Goal: Transaction & Acquisition: Purchase product/service

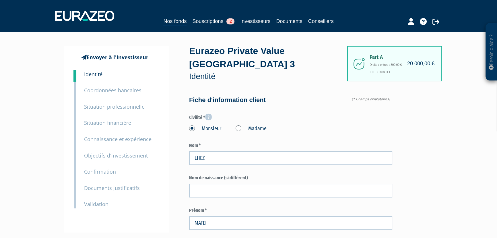
click at [99, 89] on small "Coordonnées bancaires" at bounding box center [112, 90] width 57 height 7
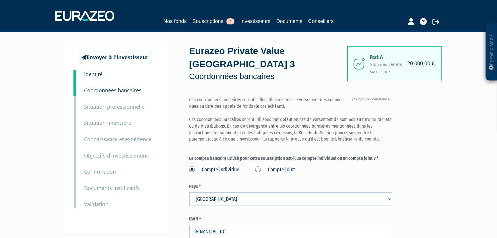
click at [96, 75] on small "Identité" at bounding box center [93, 74] width 18 height 7
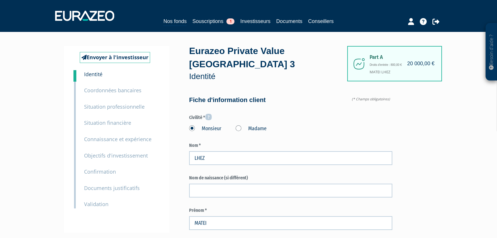
type input "6 88 07 87 30"
type input "6 88 15 58 06"
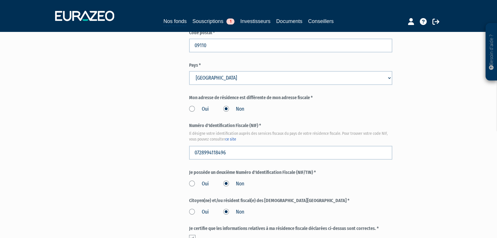
scroll to position [887, 0]
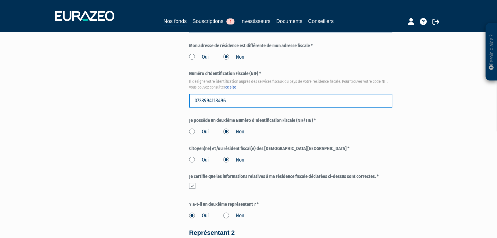
drag, startPoint x: 230, startPoint y: 100, endPoint x: 183, endPoint y: 103, distance: 46.7
click at [234, 103] on input "0728994118496" at bounding box center [290, 101] width 203 height 14
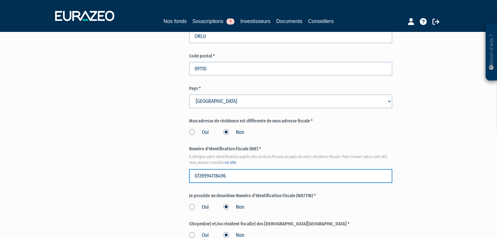
scroll to position [809, 0]
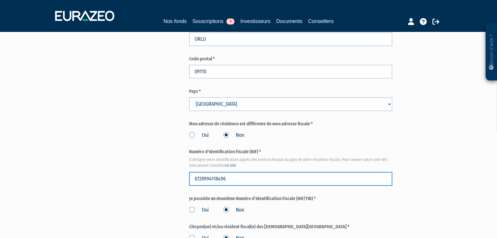
drag, startPoint x: 232, startPoint y: 179, endPoint x: 185, endPoint y: 181, distance: 47.1
click at [284, 177] on input "text" at bounding box center [290, 179] width 203 height 14
paste input "0728994118496"
type input "0728994118496"
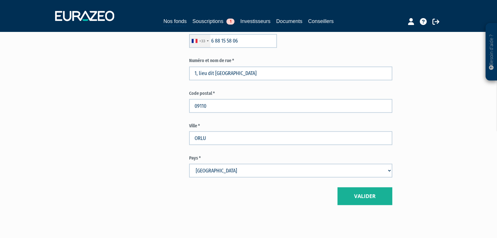
scroll to position [1300, 0]
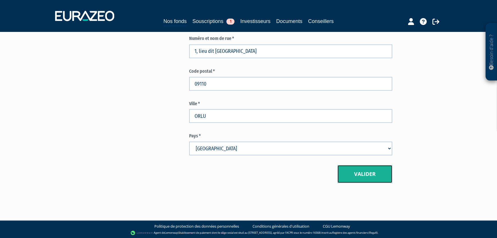
click at [371, 178] on button "Valider" at bounding box center [365, 174] width 55 height 18
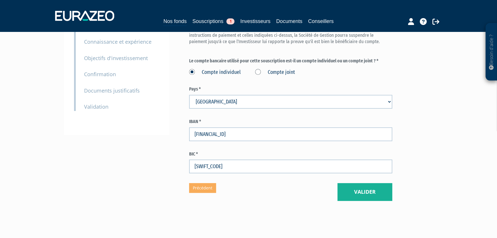
scroll to position [116, 0]
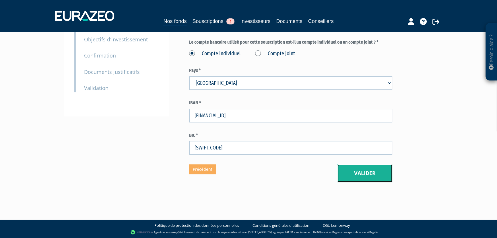
click at [356, 175] on button "Valider" at bounding box center [365, 173] width 55 height 18
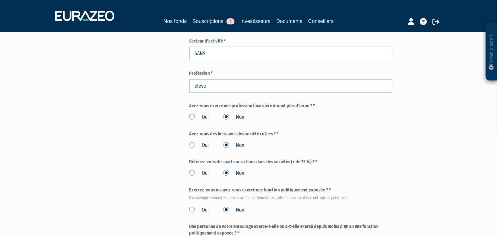
scroll to position [261, 0]
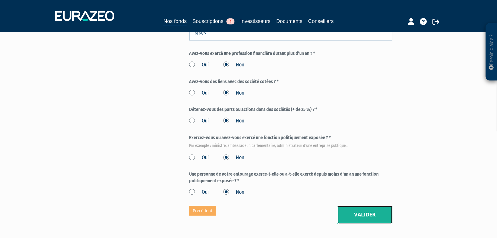
drag, startPoint x: 353, startPoint y: 215, endPoint x: 342, endPoint y: 211, distance: 12.3
click at [353, 215] on button "Valider" at bounding box center [365, 215] width 55 height 18
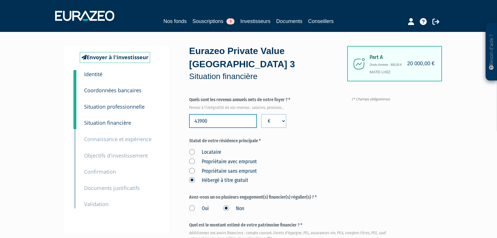
drag, startPoint x: 208, startPoint y: 121, endPoint x: 185, endPoint y: 122, distance: 23.6
type input "0"
click at [329, 153] on div "Locataire Propriétaire avec emprunt Propriétaire sans emprunt Hébergé à titre g…" at bounding box center [290, 165] width 203 height 38
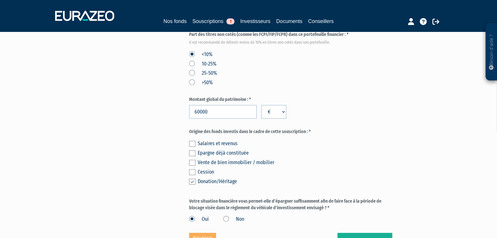
scroll to position [339, 0]
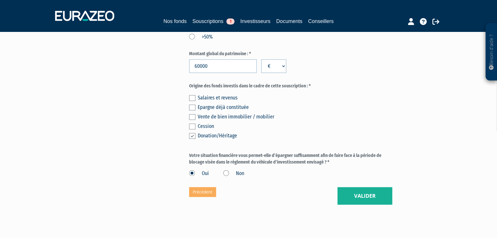
click at [228, 174] on label "Non" at bounding box center [233, 173] width 21 height 7
click at [0, 0] on input "Non" at bounding box center [0, 0] width 0 height 0
click at [354, 195] on button "Valider" at bounding box center [365, 196] width 55 height 18
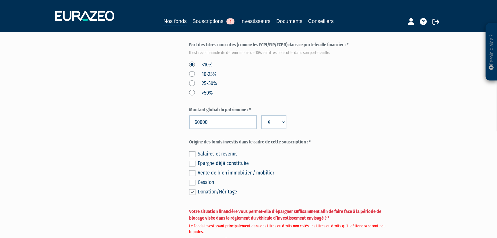
scroll to position [313, 0]
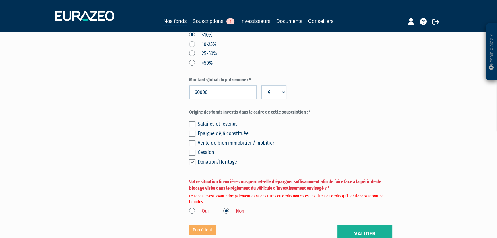
click at [191, 211] on label "Oui" at bounding box center [199, 210] width 20 height 7
click at [0, 0] on input "Oui" at bounding box center [0, 0] width 0 height 0
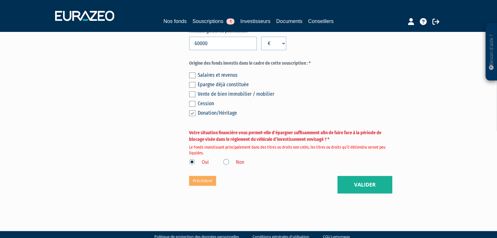
scroll to position [365, 0]
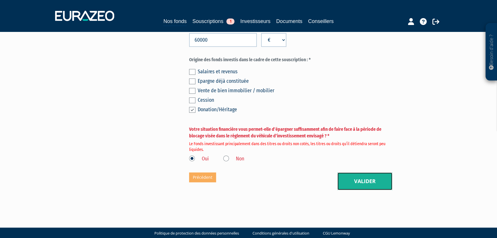
click at [348, 176] on button "Valider" at bounding box center [365, 181] width 55 height 18
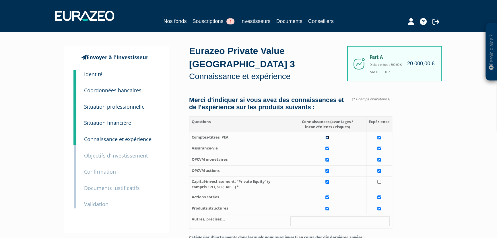
click at [326, 139] on input "checkbox" at bounding box center [328, 137] width 4 height 4
click at [329, 139] on input "checkbox" at bounding box center [328, 137] width 4 height 4
checkbox input "true"
click at [208, 23] on link "Souscriptions 1" at bounding box center [213, 21] width 42 height 8
click at [208, 20] on link "Souscriptions 1" at bounding box center [213, 21] width 42 height 8
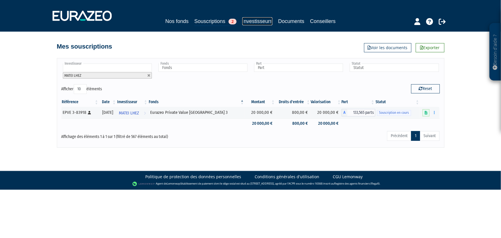
click at [250, 20] on link "Investisseurs" at bounding box center [257, 21] width 30 height 8
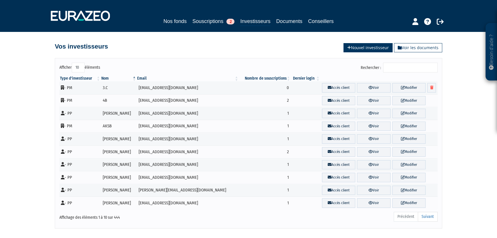
click at [385, 47] on link "Nouvel investisseur" at bounding box center [368, 47] width 49 height 9
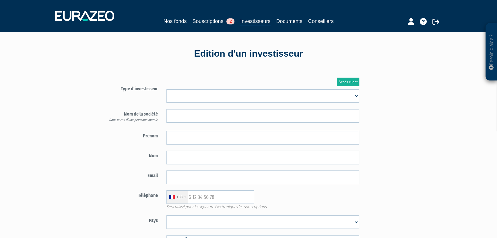
click at [197, 95] on select "Mr Mme Société" at bounding box center [262, 96] width 193 height 14
select select "1"
click at [166, 89] on select "Mr Mme Société" at bounding box center [262, 96] width 193 height 14
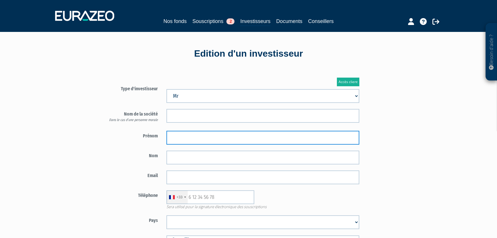
drag, startPoint x: 191, startPoint y: 138, endPoint x: 194, endPoint y: 138, distance: 3.2
click at [191, 138] on input "text" at bounding box center [262, 138] width 193 height 14
type input "MILO"
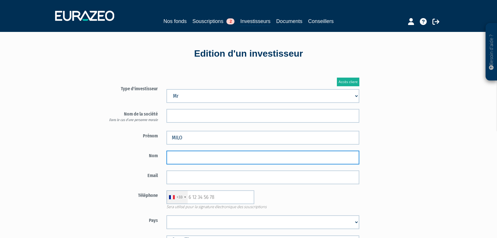
click at [187, 159] on input "text" at bounding box center [262, 157] width 193 height 14
type input "LHEZ"
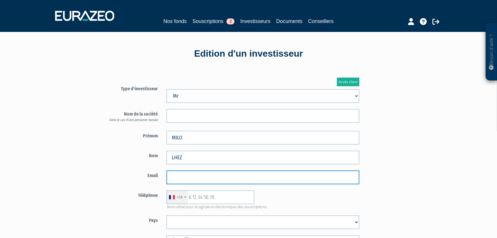
click at [211, 173] on input "email" at bounding box center [262, 177] width 193 height 14
paste input "[EMAIL_ADDRESS][PERSON_NAME][DOMAIN_NAME]"
type input "[EMAIL_ADDRESS][PERSON_NAME][DOMAIN_NAME]"
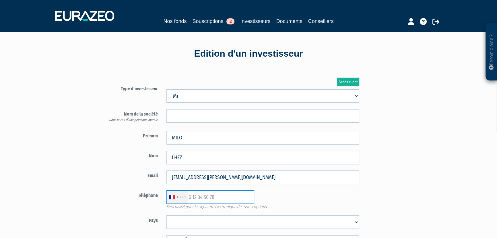
drag, startPoint x: 208, startPoint y: 198, endPoint x: 211, endPoint y: 204, distance: 6.7
click at [209, 199] on input "text" at bounding box center [210, 197] width 88 height 14
paste input "688078730"
type input "688078730"
click at [207, 226] on select "Afghanistan Afrique du Sud Albanie Algérie Allemagne Andorre Angola Anguilla An…" at bounding box center [262, 222] width 193 height 14
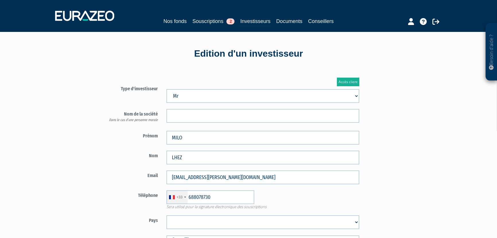
select select "75"
click at [207, 226] on select "Afghanistan Afrique du Sud Albanie Algérie Allemagne Andorre Angola Anguilla An…" at bounding box center [262, 222] width 193 height 14
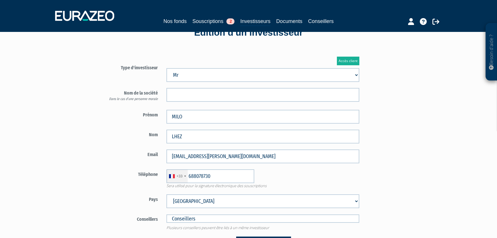
scroll to position [52, 0]
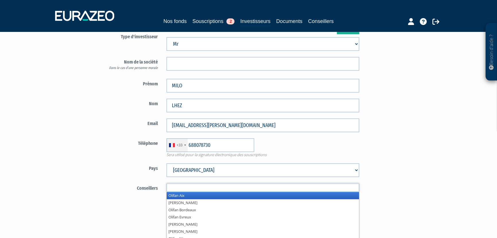
click at [210, 188] on input "text" at bounding box center [262, 187] width 193 height 8
type input "Conseillers"
click at [233, 187] on input "text" at bounding box center [262, 187] width 193 height 8
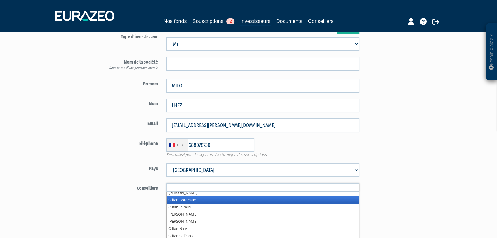
scroll to position [7, 0]
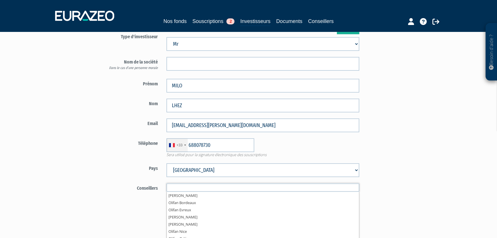
click at [258, 189] on input "text" at bounding box center [262, 187] width 193 height 8
click at [391, 204] on div "Accès client Type d'investisseur Mr Mme Société" at bounding box center [263, 124] width 336 height 214
type input "Conseillers"
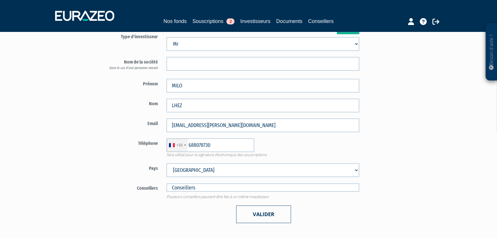
click at [258, 216] on button "Valider" at bounding box center [263, 214] width 55 height 18
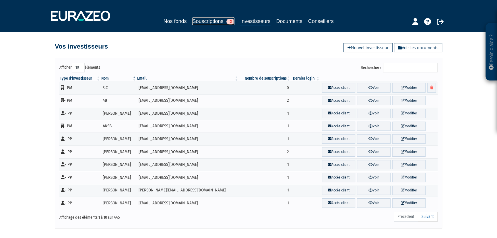
click at [204, 23] on link "Souscriptions 2" at bounding box center [213, 21] width 42 height 8
click at [204, 21] on link "Souscriptions 2" at bounding box center [213, 21] width 42 height 8
click at [178, 20] on link "Nos fonds" at bounding box center [174, 21] width 23 height 8
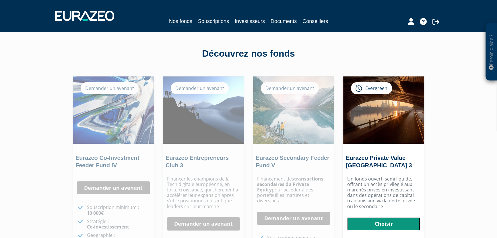
click at [383, 226] on link "Choisir" at bounding box center [383, 223] width 73 height 13
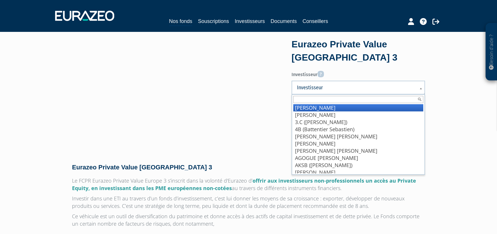
click at [324, 89] on span "Investisseur" at bounding box center [354, 87] width 115 height 7
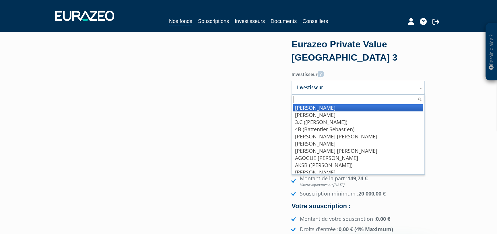
click at [328, 86] on span "Investisseur" at bounding box center [354, 87] width 115 height 7
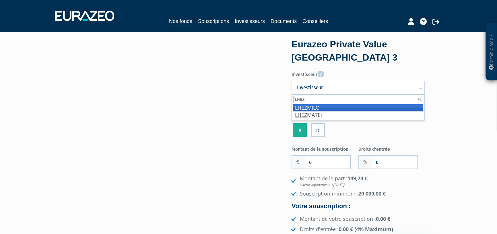
type input "LHEZ"
click at [339, 108] on li "LHEZ MILO" at bounding box center [358, 107] width 130 height 7
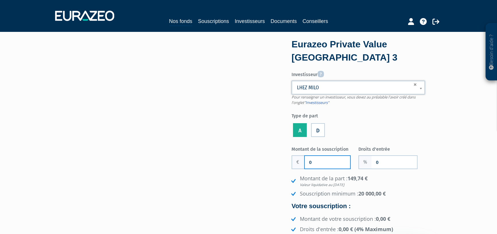
drag, startPoint x: 313, startPoint y: 161, endPoint x: 315, endPoint y: 164, distance: 3.3
click at [313, 161] on input "0" at bounding box center [327, 162] width 45 height 13
type input "20 000"
drag, startPoint x: 382, startPoint y: 163, endPoint x: 373, endPoint y: 163, distance: 9.8
click at [374, 163] on input "0" at bounding box center [394, 162] width 45 height 13
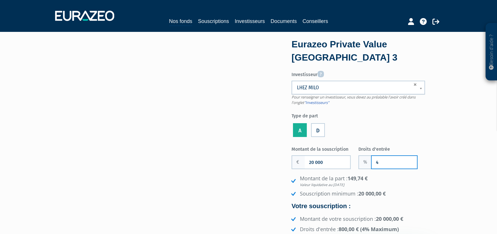
type input "4"
click at [415, 194] on li "Souscription minimum : 20 000,00 €" at bounding box center [357, 193] width 135 height 7
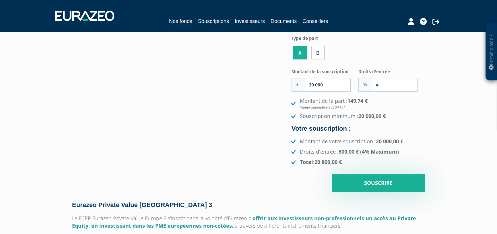
scroll to position [78, 0]
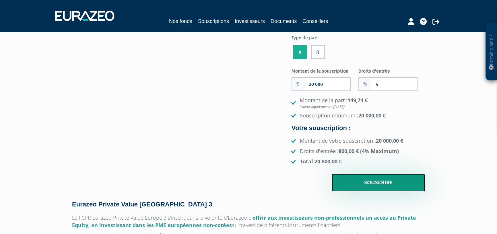
click at [368, 184] on input "Souscrire" at bounding box center [378, 183] width 93 height 18
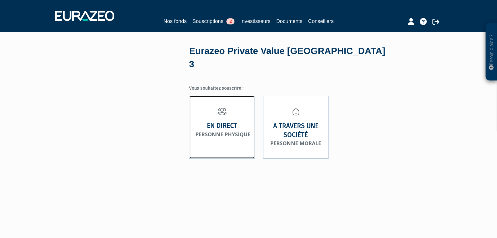
click at [221, 121] on strong "En direct" at bounding box center [222, 125] width 30 height 9
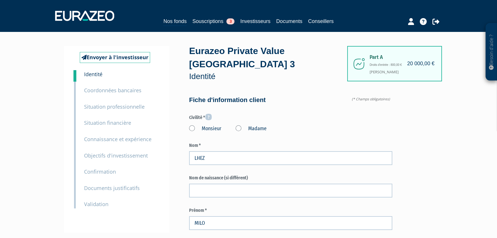
type input "6 88 07 87 30"
click at [192, 129] on label "Monsieur" at bounding box center [205, 128] width 32 height 7
click at [0, 0] on input "Monsieur" at bounding box center [0, 0] width 0 height 0
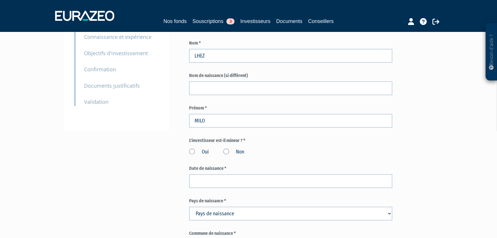
scroll to position [104, 0]
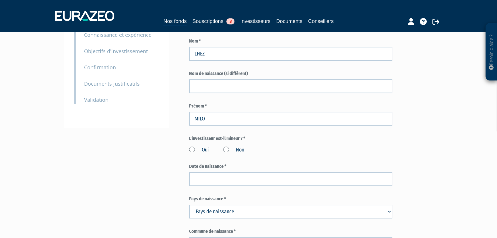
click at [189, 150] on label "Oui" at bounding box center [199, 149] width 20 height 7
click at [0, 0] on input "Oui" at bounding box center [0, 0] width 0 height 0
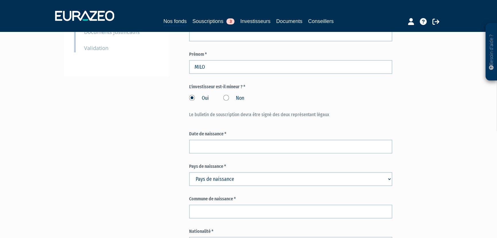
scroll to position [156, 0]
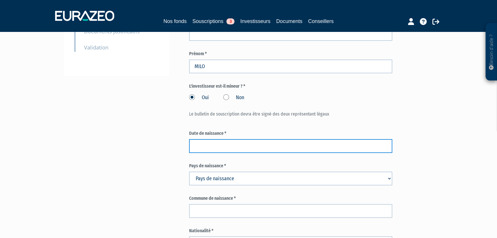
click at [219, 146] on input at bounding box center [290, 146] width 203 height 14
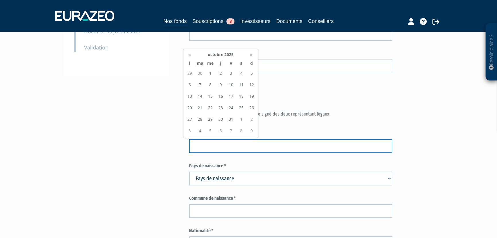
click at [234, 146] on input at bounding box center [290, 146] width 203 height 14
type input "13/03/2020"
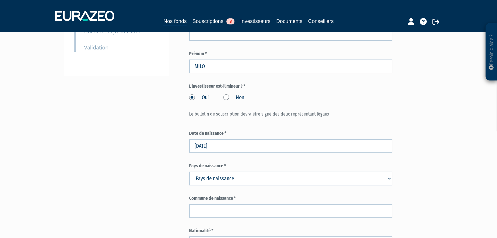
click at [233, 180] on select "Pays de naissance Afghanistan Afrique du Sud Albanie Algérie Allemagne Andorre" at bounding box center [290, 178] width 203 height 14
select select "75"
click at [233, 180] on select "Pays de naissance Afghanistan Afrique du Sud Albanie Algérie Allemagne Andorre" at bounding box center [290, 178] width 203 height 14
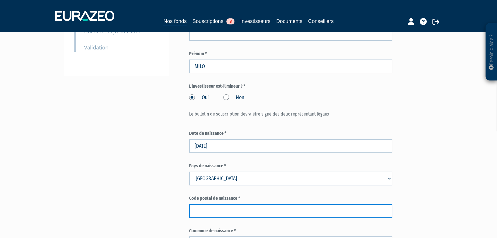
click at [228, 208] on input "text" at bounding box center [290, 211] width 203 height 14
click at [240, 205] on input "text" at bounding box center [290, 211] width 203 height 14
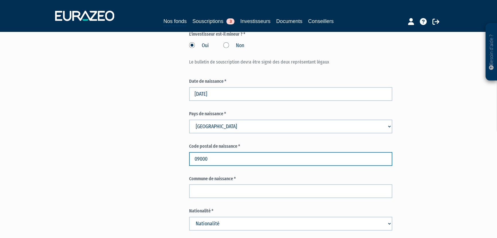
scroll to position [209, 0]
type input "09000"
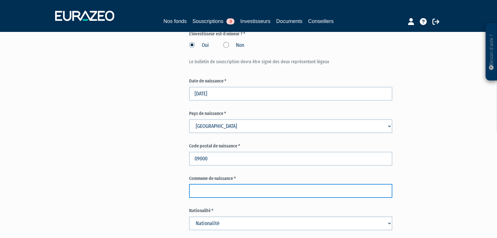
click at [237, 190] on input "text" at bounding box center [290, 191] width 203 height 14
type input "ST JEAN DE VERGES"
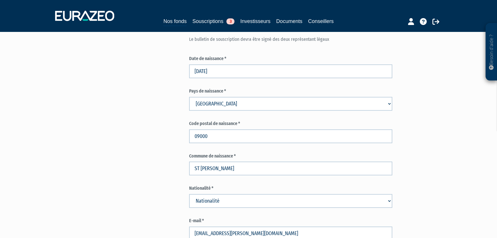
scroll to position [261, 0]
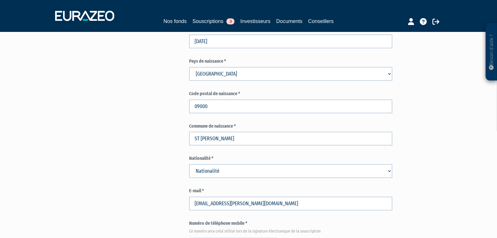
click at [238, 168] on select "Nationalité Afghanistan Afrique du Sud Albanie Algérie Allemagne Andorre" at bounding box center [290, 171] width 203 height 14
select select "75"
click at [238, 168] on select "Nationalité Afghanistan Afrique du Sud Albanie Algérie Allemagne Andorre" at bounding box center [290, 171] width 203 height 14
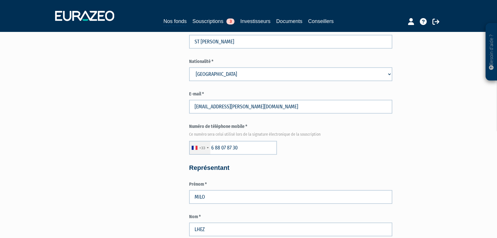
scroll to position [365, 0]
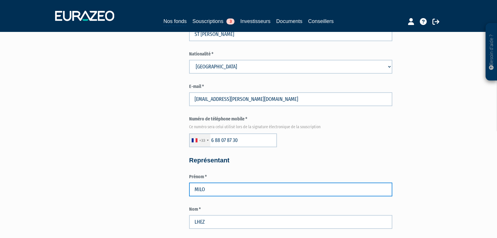
drag, startPoint x: 211, startPoint y: 190, endPoint x: 188, endPoint y: 189, distance: 23.0
click at [188, 189] on div "Envoyer à l'investisseur 1 Identité 2 Coordonnées bancaires 3 Situation profess…" at bounding box center [248, 225] width 361 height 1088
type input "ANNA"
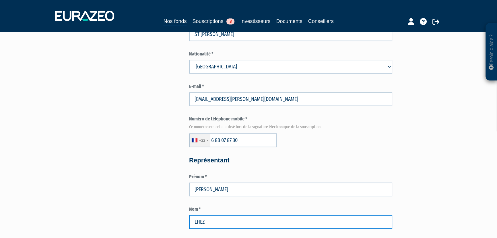
drag, startPoint x: 207, startPoint y: 223, endPoint x: 195, endPoint y: 223, distance: 11.2
click at [195, 223] on input "LHEZ" at bounding box center [290, 222] width 203 height 14
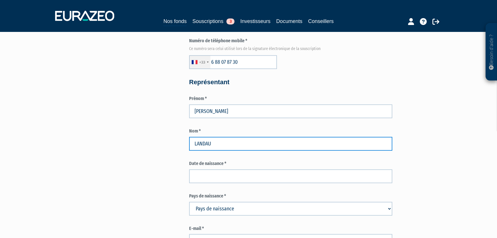
scroll to position [444, 0]
type input "LANDAU"
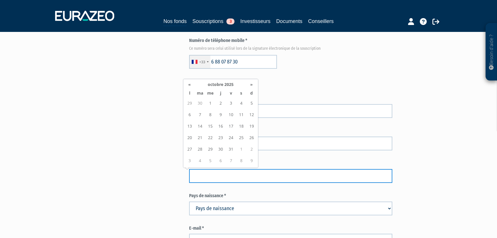
click at [267, 179] on input at bounding box center [290, 176] width 203 height 14
click at [257, 179] on input at bounding box center [290, 176] width 203 height 14
type input "13/11/1980"
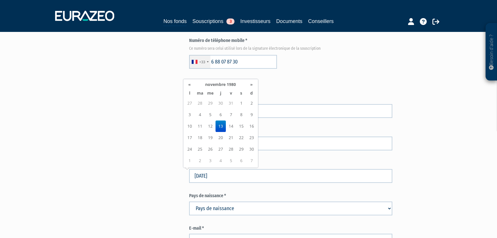
click at [264, 202] on select "Pays de naissance Afghanistan Afrique du Sud Albanie Algérie Allemagne Andorre" at bounding box center [290, 208] width 203 height 14
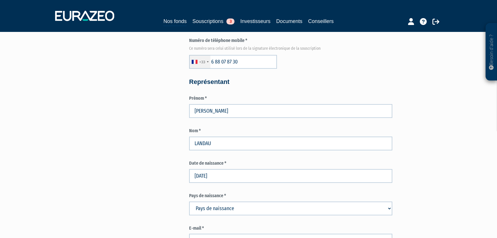
select select "75"
click at [263, 202] on select "Pays de naissance Afghanistan Afrique du Sud Albanie Algérie Allemagne Andorre" at bounding box center [290, 208] width 203 height 14
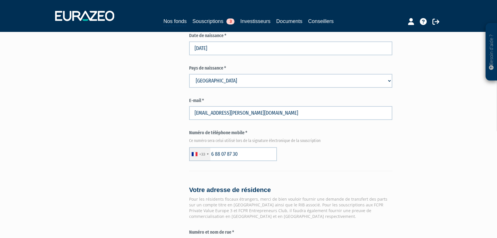
scroll to position [626, 0]
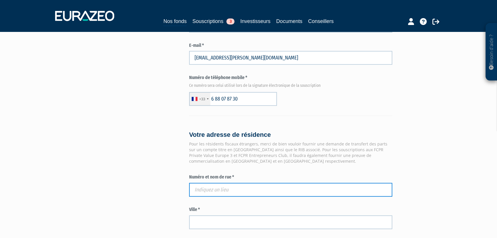
click at [203, 186] on input "text" at bounding box center [290, 190] width 203 height 14
paste input "1, lieu dit Le Couillet"
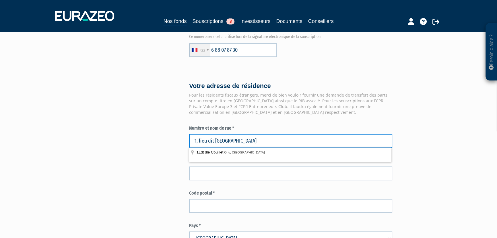
scroll to position [678, 0]
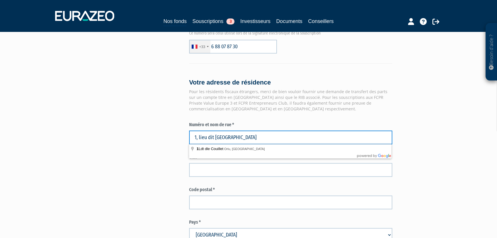
type input "1, lieu dit Le Couillet"
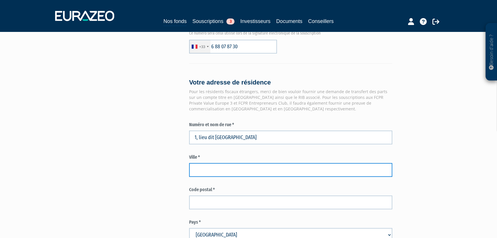
click at [199, 174] on input "text" at bounding box center [290, 170] width 203 height 14
type input "ORLU"
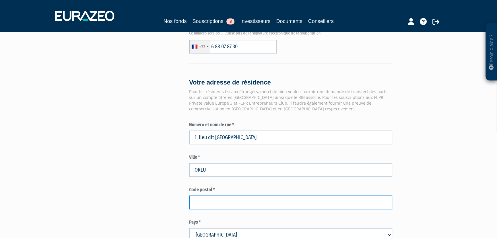
click at [202, 202] on input "text" at bounding box center [290, 202] width 203 height 14
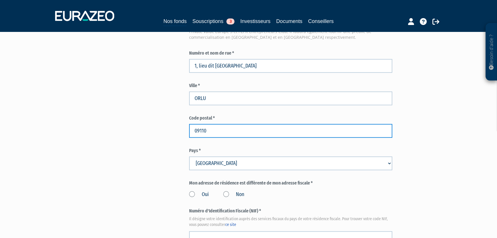
scroll to position [783, 0]
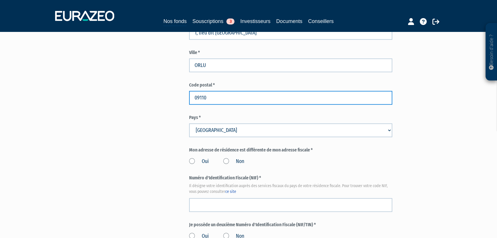
type input "09110"
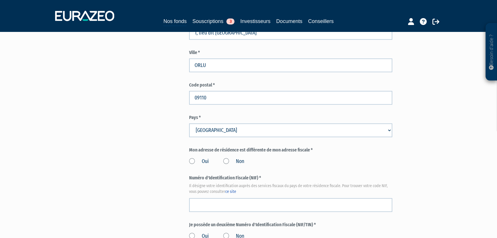
click at [224, 160] on label "Non" at bounding box center [233, 161] width 21 height 7
click at [0, 0] on input "Non" at bounding box center [0, 0] width 0 height 0
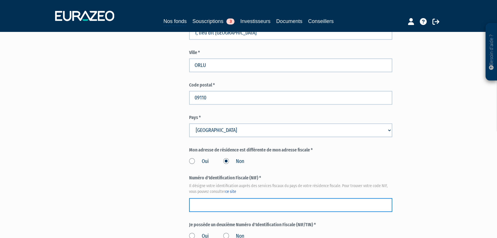
click at [254, 204] on input "text" at bounding box center [290, 205] width 203 height 14
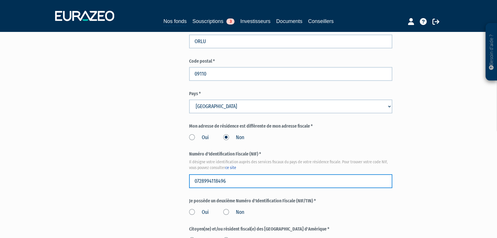
scroll to position [861, 0]
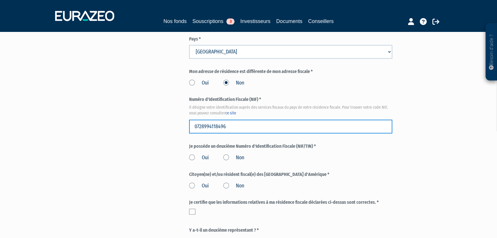
type input "0728994118496"
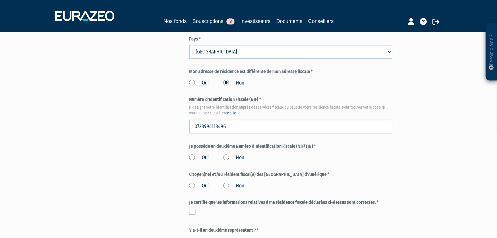
click at [226, 157] on label "Non" at bounding box center [233, 157] width 21 height 7
click at [0, 0] on input "Non" at bounding box center [0, 0] width 0 height 0
click at [227, 184] on label "Non" at bounding box center [233, 185] width 21 height 7
click at [0, 0] on input "Non" at bounding box center [0, 0] width 0 height 0
click at [193, 210] on label at bounding box center [192, 211] width 6 height 6
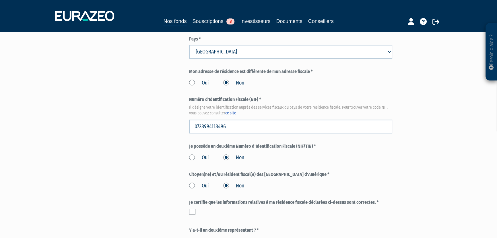
click at [0, 0] on input "checkbox" at bounding box center [0, 0] width 0 height 0
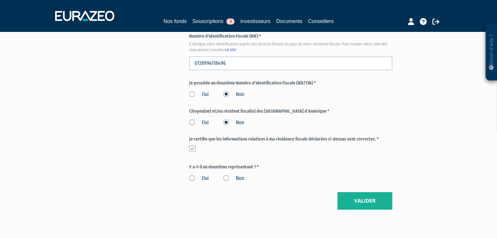
scroll to position [939, 0]
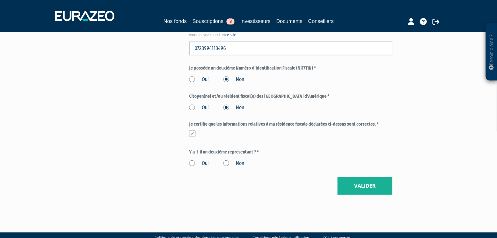
click at [193, 162] on label "Oui" at bounding box center [199, 163] width 20 height 7
click at [0, 0] on input "Oui" at bounding box center [0, 0] width 0 height 0
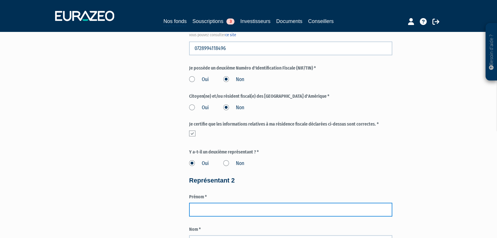
drag, startPoint x: 255, startPoint y: 209, endPoint x: 284, endPoint y: 218, distance: 30.7
click at [255, 209] on input "text" at bounding box center [290, 209] width 203 height 14
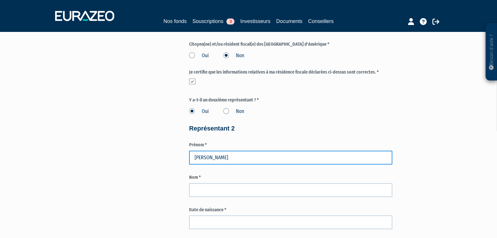
scroll to position [992, 0]
type input "CHRISTOPHE"
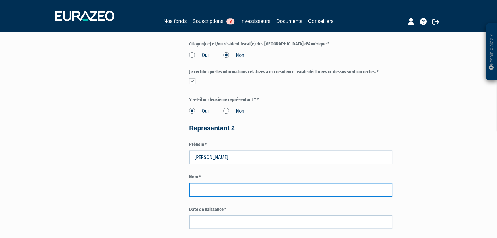
click at [225, 190] on input "text" at bounding box center [290, 190] width 203 height 14
type input "LHEZ"
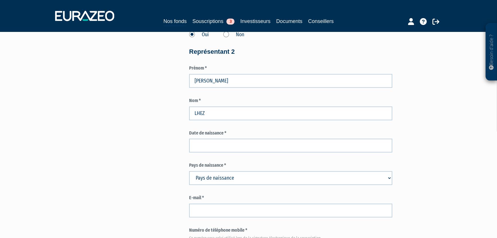
scroll to position [1070, 0]
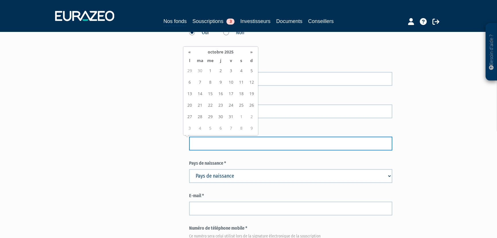
click at [218, 144] on input at bounding box center [290, 143] width 203 height 14
type input "18/02/1981"
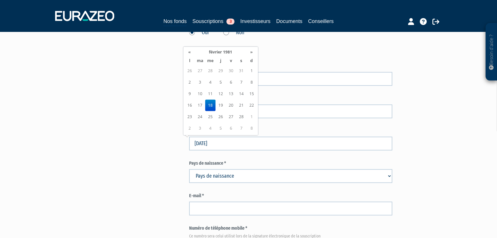
click at [278, 171] on select "Pays de naissance Afghanistan Afrique du Sud Albanie Algérie Allemagne Andorre" at bounding box center [290, 176] width 203 height 14
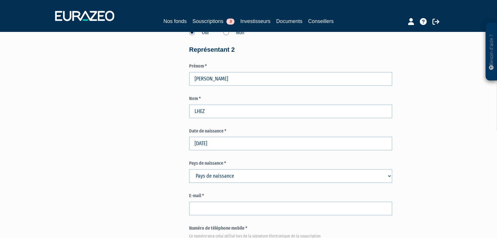
click at [276, 176] on select "Pays de naissance Afghanistan Afrique du Sud Albanie Algérie Allemagne Andorre" at bounding box center [290, 176] width 203 height 14
select select "75"
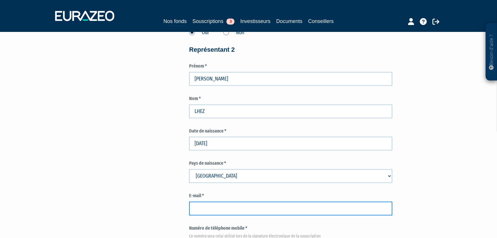
click at [262, 208] on input "text" at bounding box center [290, 208] width 203 height 14
click at [215, 206] on input "text" at bounding box center [290, 208] width 203 height 14
paste input "lhez.christophe@gmail.com"
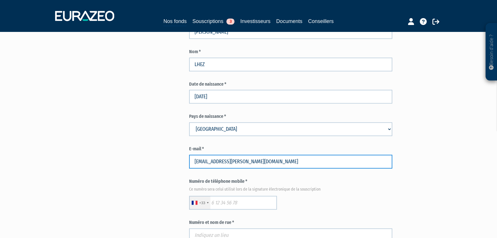
scroll to position [1122, 0]
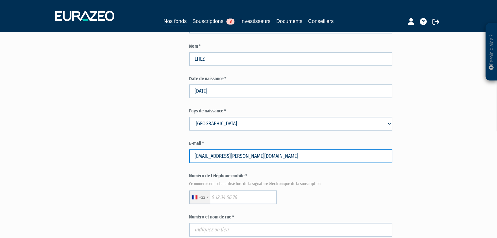
type input "lhez.christophe@gmail.com"
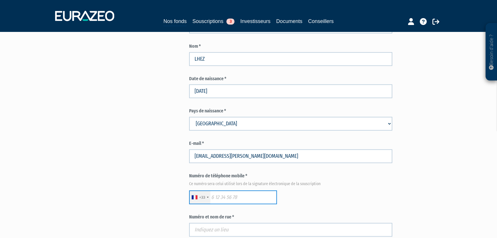
click at [219, 194] on input "text" at bounding box center [233, 197] width 88 height 14
paste input "0688155806"
click at [214, 197] on input "0688155806" at bounding box center [233, 197] width 88 height 14
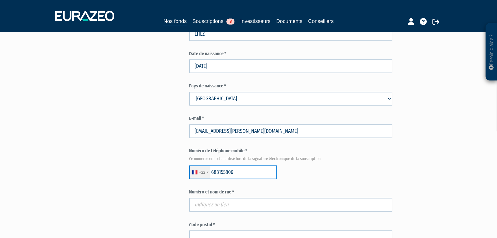
scroll to position [1174, 0]
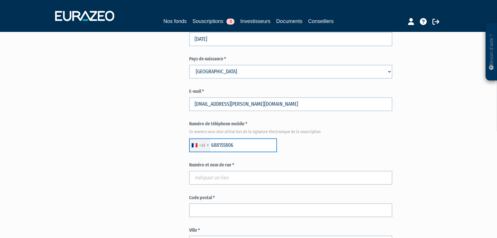
type input "688155806"
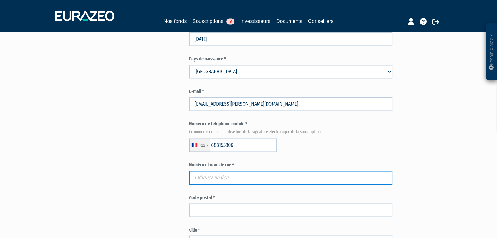
click at [225, 175] on input "text" at bounding box center [290, 178] width 203 height 14
click at [206, 176] on input "text" at bounding box center [290, 178] width 203 height 14
paste input "1, lieu dit Le Couillet"
type input "1, lieu dit Le Couillet"
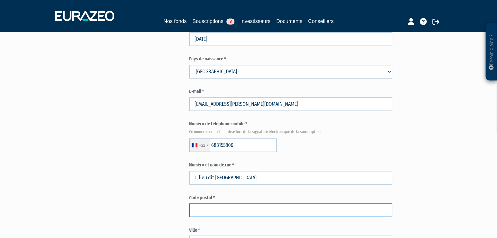
click at [210, 212] on input "text" at bounding box center [290, 210] width 203 height 14
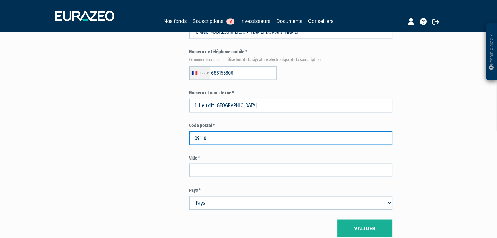
scroll to position [1252, 0]
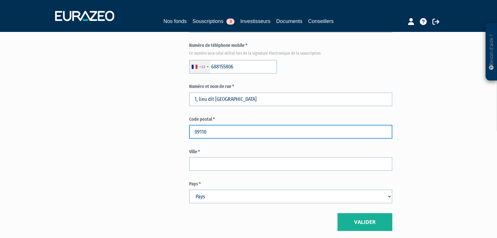
type input "09110"
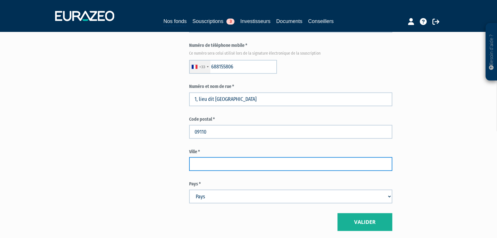
click at [218, 159] on input "text" at bounding box center [290, 164] width 203 height 14
type input "ORLU"
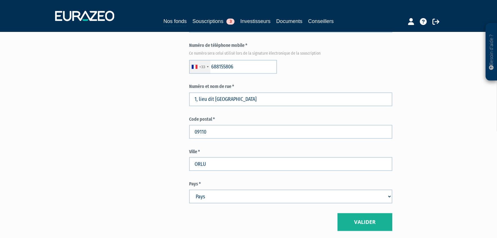
click at [255, 198] on select "Pays Afghanistan Afrique du Sud Albanie Algérie Allemagne Andorre" at bounding box center [290, 196] width 203 height 14
select select "75"
click at [255, 198] on select "Pays Afghanistan Afrique du Sud Albanie Algérie Allemagne Andorre" at bounding box center [290, 196] width 203 height 14
click at [365, 225] on button "Valider" at bounding box center [365, 222] width 55 height 18
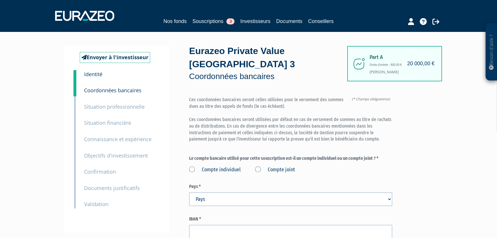
click at [191, 166] on label "Compte individuel" at bounding box center [215, 169] width 52 height 7
click at [0, 0] on individuel "Compte individuel" at bounding box center [0, 0] width 0 height 0
click at [209, 197] on select "Pays [GEOGRAPHIC_DATA] [GEOGRAPHIC_DATA] [GEOGRAPHIC_DATA] [GEOGRAPHIC_DATA] [G…" at bounding box center [290, 199] width 203 height 14
click at [224, 200] on select "Pays [GEOGRAPHIC_DATA] [GEOGRAPHIC_DATA] [GEOGRAPHIC_DATA] [GEOGRAPHIC_DATA] [G…" at bounding box center [290, 199] width 203 height 14
select select "75"
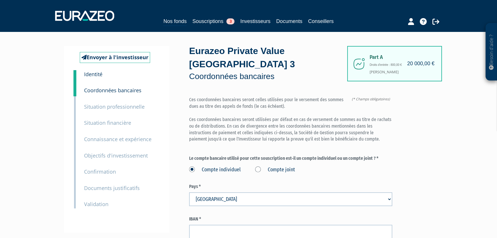
click at [224, 200] on select "Pays [GEOGRAPHIC_DATA] [GEOGRAPHIC_DATA] [GEOGRAPHIC_DATA] [GEOGRAPHIC_DATA] [G…" at bounding box center [290, 199] width 203 height 14
click at [218, 230] on input "text" at bounding box center [290, 231] width 203 height 14
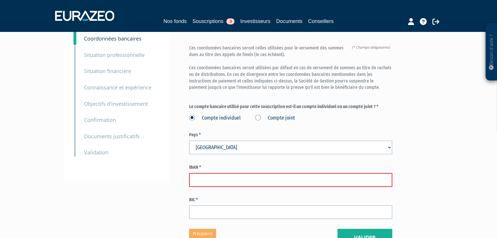
scroll to position [52, 0]
click at [226, 180] on input "text" at bounding box center [290, 180] width 203 height 14
paste input "[FINANCIAL_ID]"
type input "[FINANCIAL_ID]"
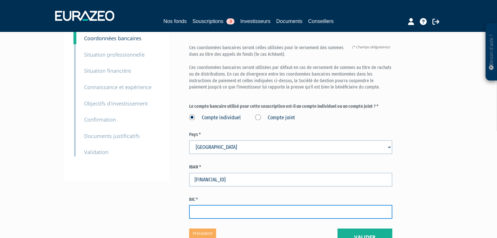
click at [202, 215] on input "text" at bounding box center [290, 212] width 203 height 14
paste input "[SWIFT_CODE]"
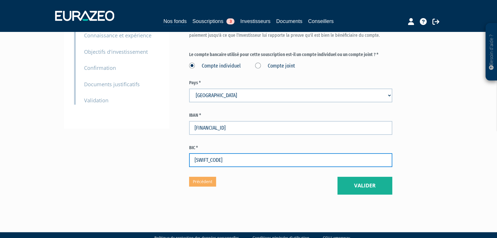
scroll to position [104, 0]
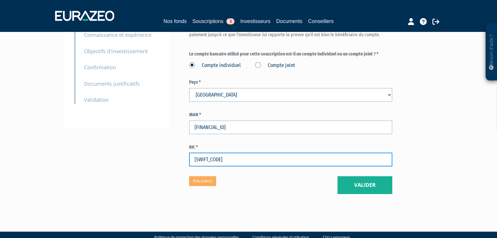
type input "[SWIFT_CODE]"
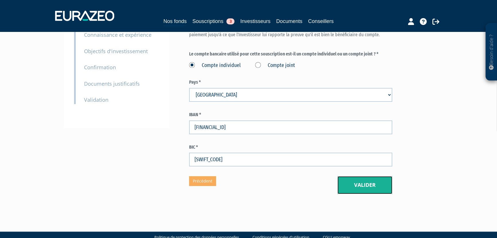
click at [360, 184] on button "Valider" at bounding box center [365, 185] width 55 height 18
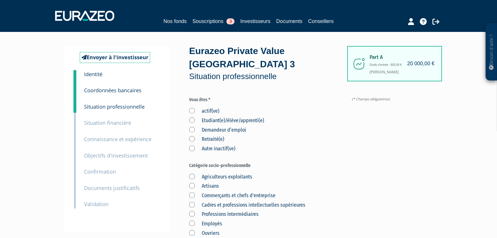
click at [190, 121] on label "Etudiant(e)/élève/apprenti(e)" at bounding box center [226, 120] width 75 height 7
click at [0, 0] on input "Etudiant(e)/élève/apprenti(e)" at bounding box center [0, 0] width 0 height 0
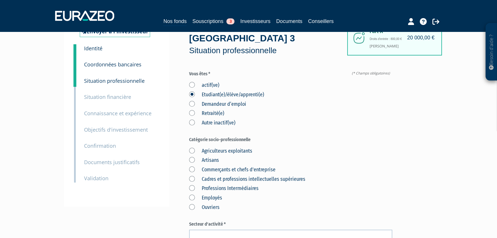
scroll to position [78, 0]
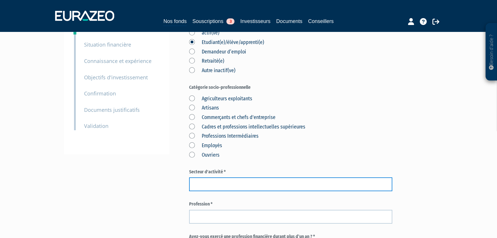
click at [242, 187] on input "text" at bounding box center [290, 184] width 203 height 14
type input "SANS"
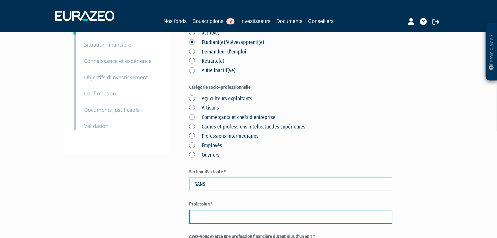
click at [233, 216] on input "text" at bounding box center [290, 217] width 203 height 14
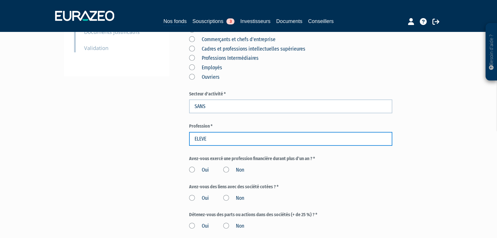
scroll to position [156, 0]
type input "ELEVE"
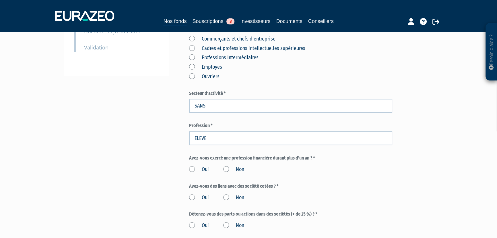
click at [228, 168] on label "Non" at bounding box center [233, 169] width 21 height 7
click at [0, 0] on input "Non" at bounding box center [0, 0] width 0 height 0
click at [227, 196] on label "Non" at bounding box center [233, 197] width 21 height 7
click at [0, 0] on input "Non" at bounding box center [0, 0] width 0 height 0
click at [226, 224] on label "Non" at bounding box center [233, 225] width 21 height 7
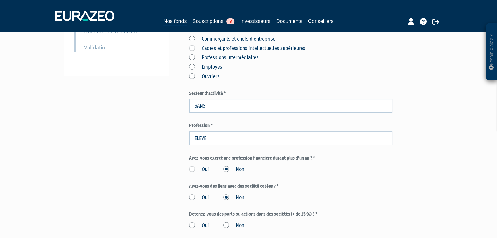
click at [0, 0] on input "Non" at bounding box center [0, 0] width 0 height 0
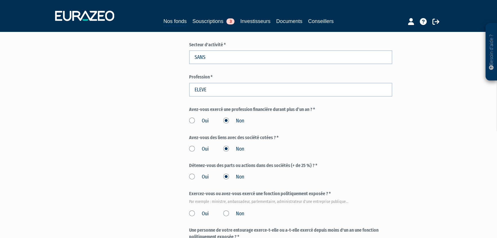
scroll to position [209, 0]
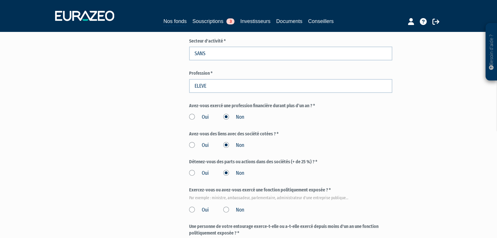
click at [228, 209] on label "Non" at bounding box center [233, 209] width 21 height 7
click at [0, 0] on input "Non" at bounding box center [0, 0] width 0 height 0
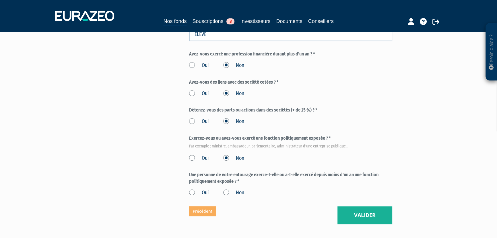
scroll to position [261, 0]
click at [227, 193] on label "Non" at bounding box center [233, 191] width 21 height 7
click at [0, 0] on input "Non" at bounding box center [0, 0] width 0 height 0
click at [353, 220] on button "Valider" at bounding box center [365, 215] width 55 height 18
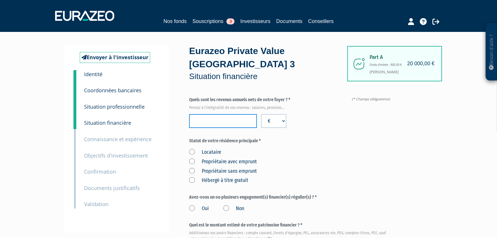
click at [218, 121] on input "number" at bounding box center [223, 121] width 68 height 14
type input "0"
click at [192, 180] on label "Hébergé à titre gratuit" at bounding box center [218, 180] width 59 height 7
click at [0, 0] on gratuit "Hébergé à titre gratuit" at bounding box center [0, 0] width 0 height 0
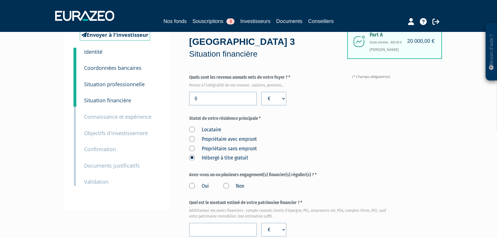
scroll to position [52, 0]
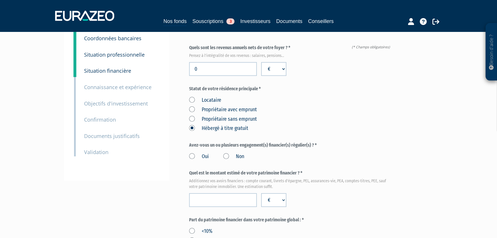
click at [225, 155] on label "Non" at bounding box center [233, 156] width 21 height 7
click at [0, 0] on input "Non" at bounding box center [0, 0] width 0 height 0
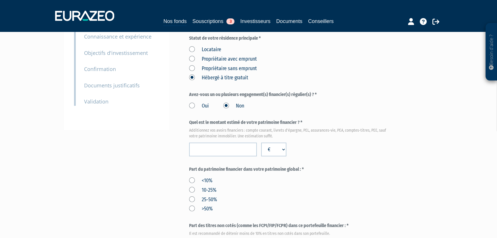
scroll to position [104, 0]
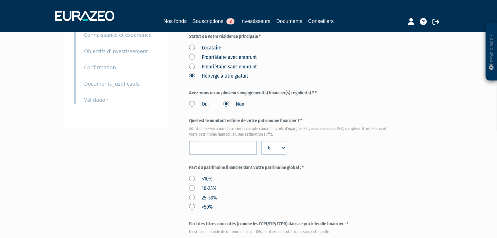
click at [192, 206] on label ">50%" at bounding box center [201, 206] width 24 height 7
click at [0, 0] on input ">50%" at bounding box center [0, 0] width 0 height 0
click at [222, 142] on input "number" at bounding box center [223, 148] width 68 height 14
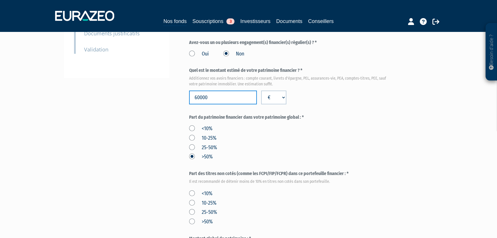
scroll to position [156, 0]
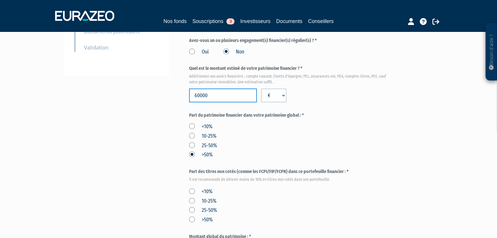
type input "60000"
click at [193, 190] on label "<10%" at bounding box center [200, 191] width 23 height 7
click at [0, 0] on input "<10%" at bounding box center [0, 0] width 0 height 0
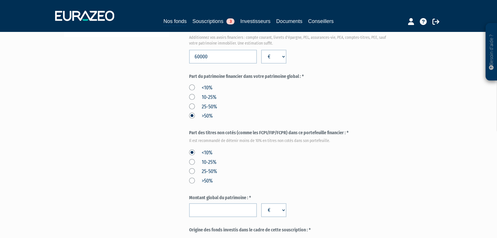
scroll to position [130, 0]
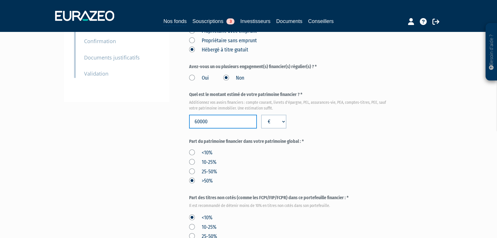
click at [209, 124] on input "60000" at bounding box center [223, 122] width 68 height 14
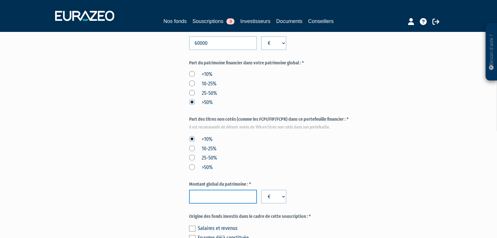
click at [198, 193] on input "number" at bounding box center [223, 196] width 68 height 14
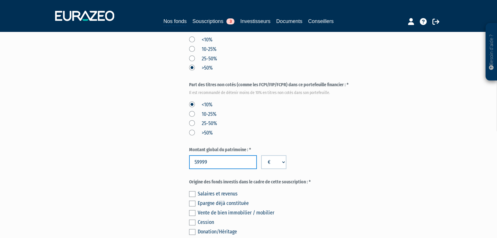
scroll to position [261, 0]
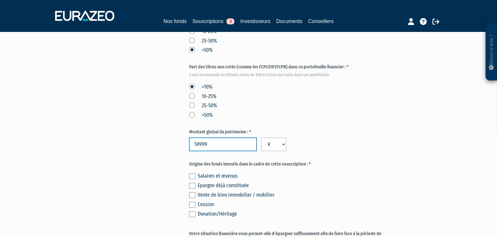
type input "59999"
click at [193, 214] on label at bounding box center [192, 214] width 6 height 6
click at [0, 0] on input "checkbox" at bounding box center [0, 0] width 0 height 0
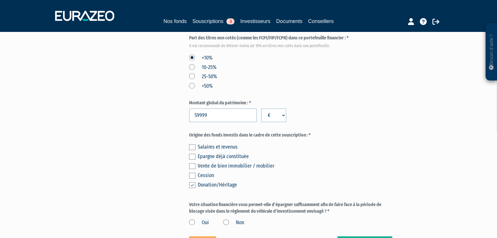
scroll to position [339, 0]
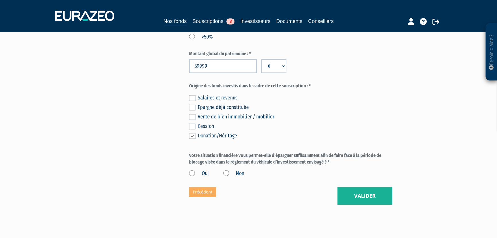
click at [192, 172] on label "Oui" at bounding box center [199, 173] width 20 height 7
click at [0, 0] on input "Oui" at bounding box center [0, 0] width 0 height 0
click at [228, 173] on label "Non" at bounding box center [233, 173] width 21 height 7
click at [0, 0] on input "Non" at bounding box center [0, 0] width 0 height 0
click at [347, 197] on button "Valider" at bounding box center [365, 196] width 55 height 18
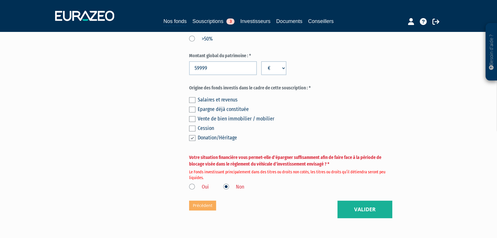
scroll to position [339, 0]
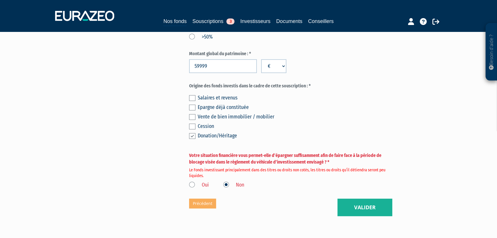
click at [194, 186] on label "Oui" at bounding box center [199, 184] width 20 height 7
click at [0, 0] on input "Oui" at bounding box center [0, 0] width 0 height 0
click at [373, 204] on button "Valider" at bounding box center [365, 207] width 55 height 18
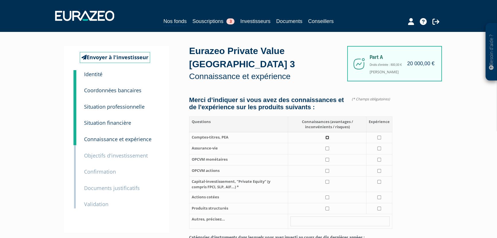
click at [328, 139] on input "checkbox" at bounding box center [328, 137] width 4 height 4
checkbox input "true"
click at [328, 150] on input "checkbox" at bounding box center [328, 148] width 4 height 4
checkbox input "true"
click at [328, 161] on input "checkbox" at bounding box center [328, 160] width 4 height 4
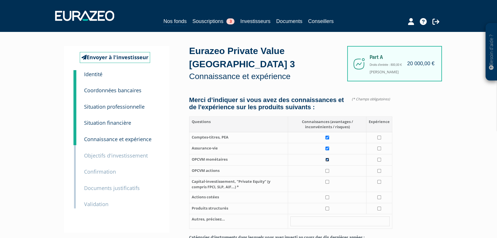
checkbox input "true"
drag, startPoint x: 381, startPoint y: 142, endPoint x: 381, endPoint y: 145, distance: 3.2
click at [381, 142] on td at bounding box center [380, 137] width 26 height 11
checkbox input "true"
click at [380, 150] on input "checkbox" at bounding box center [379, 148] width 4 height 4
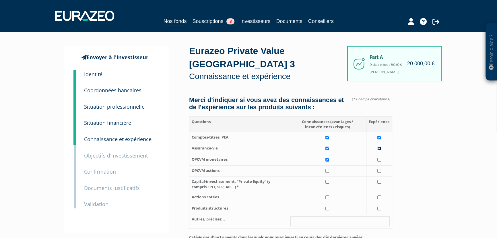
checkbox input "true"
click at [328, 173] on input "checkbox" at bounding box center [328, 171] width 4 height 4
checkbox input "true"
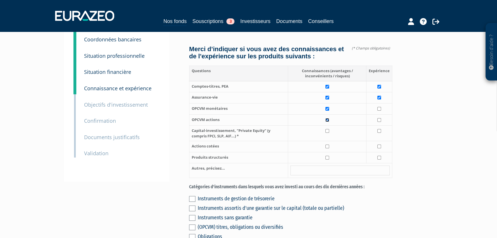
scroll to position [52, 0]
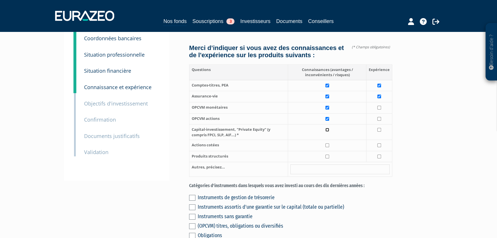
click at [327, 131] on input "checkbox" at bounding box center [328, 130] width 4 height 4
checkbox input "true"
click at [327, 147] on input "checkbox" at bounding box center [328, 145] width 4 height 4
checkbox input "true"
click at [329, 158] on input "checkbox" at bounding box center [328, 156] width 4 height 4
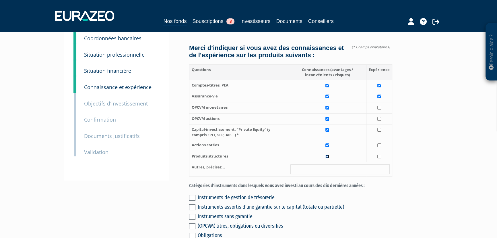
checkbox input "true"
click at [379, 109] on input "checkbox" at bounding box center [379, 108] width 4 height 4
checkbox input "true"
click at [381, 147] on input "checkbox" at bounding box center [379, 145] width 4 height 4
checkbox input "true"
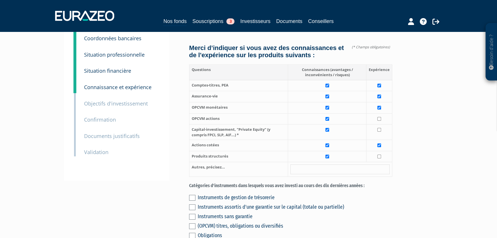
drag, startPoint x: 382, startPoint y: 163, endPoint x: 362, endPoint y: 173, distance: 21.7
click at [382, 162] on td at bounding box center [380, 156] width 26 height 11
checkbox input "true"
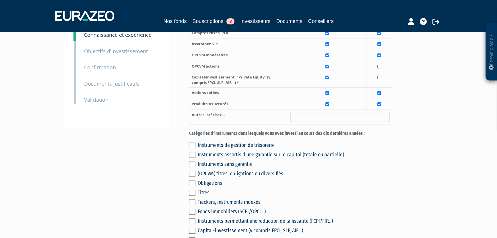
click at [192, 148] on label at bounding box center [192, 145] width 6 height 6
click at [0, 0] on input "checkbox" at bounding box center [0, 0] width 0 height 0
click at [192, 158] on label at bounding box center [192, 155] width 6 height 6
click at [0, 0] on input "checkbox" at bounding box center [0, 0] width 0 height 0
click at [190, 167] on label at bounding box center [192, 164] width 6 height 6
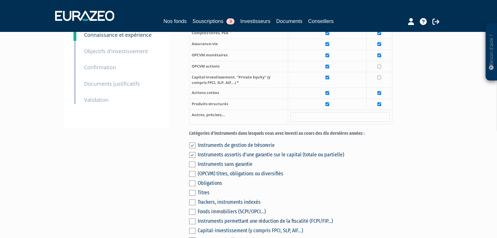
click at [0, 0] on input "checkbox" at bounding box center [0, 0] width 0 height 0
click at [192, 177] on label at bounding box center [192, 174] width 6 height 6
click at [0, 0] on input "checkbox" at bounding box center [0, 0] width 0 height 0
click at [194, 186] on label at bounding box center [192, 183] width 6 height 6
click at [0, 0] on input "checkbox" at bounding box center [0, 0] width 0 height 0
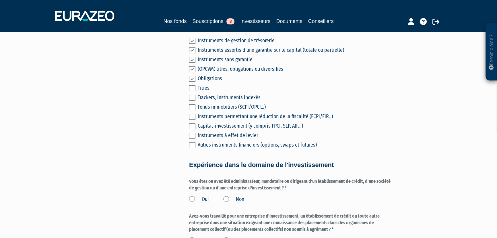
scroll to position [287, 0]
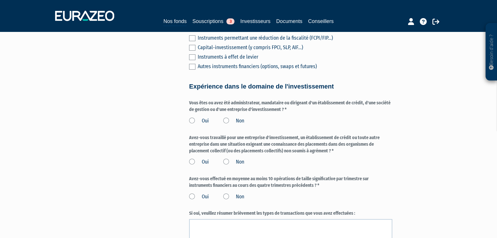
click at [228, 125] on label "Non" at bounding box center [233, 120] width 21 height 7
click at [0, 0] on input "Non" at bounding box center [0, 0] width 0 height 0
click at [226, 166] on label "Non" at bounding box center [233, 161] width 21 height 7
click at [0, 0] on input "Non" at bounding box center [0, 0] width 0 height 0
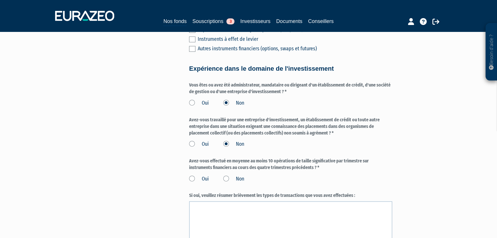
scroll to position [313, 0]
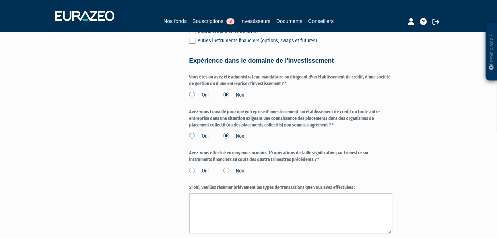
click at [224, 175] on label "Non" at bounding box center [233, 170] width 21 height 7
click at [0, 0] on input "Non" at bounding box center [0, 0] width 0 height 0
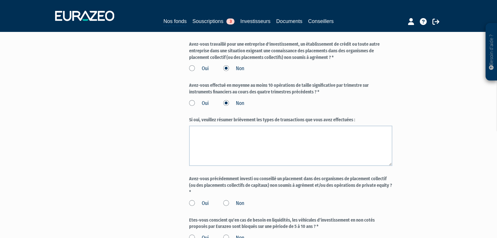
scroll to position [391, 0]
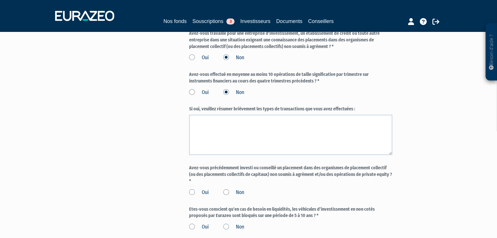
click at [226, 196] on label "Non" at bounding box center [233, 192] width 21 height 7
click at [0, 0] on input "Non" at bounding box center [0, 0] width 0 height 0
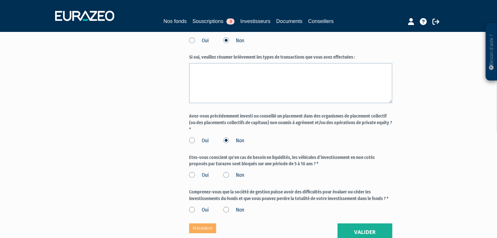
scroll to position [444, 0]
click at [192, 178] on label "Oui" at bounding box center [199, 174] width 20 height 7
click at [0, 0] on input "Oui" at bounding box center [0, 0] width 0 height 0
drag, startPoint x: 193, startPoint y: 215, endPoint x: 284, endPoint y: 237, distance: 93.6
click at [193, 213] on label "Oui" at bounding box center [199, 209] width 20 height 7
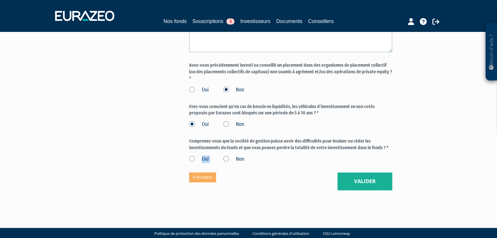
scroll to position [496, 0]
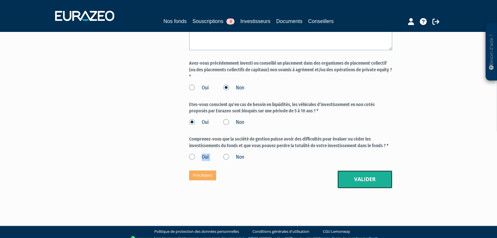
click at [359, 188] on button "Valider" at bounding box center [365, 179] width 55 height 18
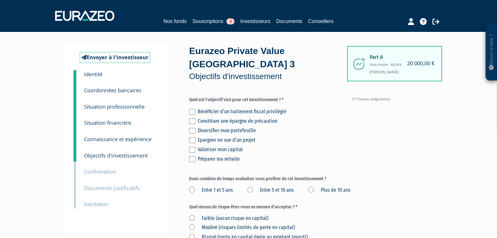
click at [191, 149] on label at bounding box center [192, 150] width 6 height 6
click at [0, 0] on input "checkbox" at bounding box center [0, 0] width 0 height 0
click at [193, 129] on label at bounding box center [192, 131] width 6 height 6
click at [0, 0] on input "checkbox" at bounding box center [0, 0] width 0 height 0
click at [312, 189] on label "Plus de 10 ans" at bounding box center [329, 189] width 42 height 7
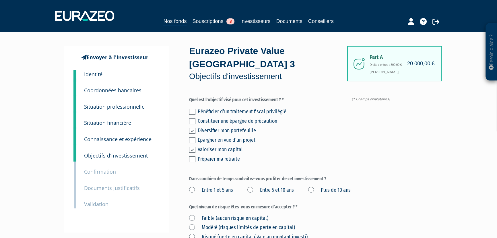
click at [0, 0] on ans "Plus de 10 ans" at bounding box center [0, 0] width 0 height 0
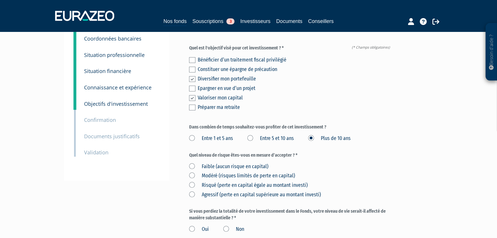
scroll to position [52, 0]
click at [194, 184] on label "Risqué (perte en capital égale au montant investi)" at bounding box center [248, 184] width 119 height 7
click at [0, 0] on investi\) "Risqué (perte en capital égale au montant investi)" at bounding box center [0, 0] width 0 height 0
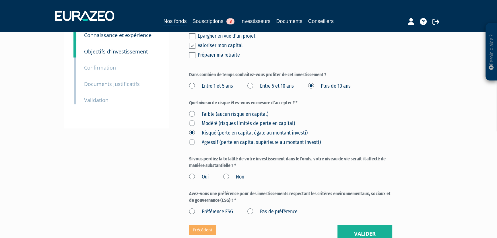
scroll to position [104, 0]
click at [227, 175] on label "Non" at bounding box center [233, 176] width 21 height 7
click at [0, 0] on input "Non" at bounding box center [0, 0] width 0 height 0
click at [192, 210] on label "Préférence ESG" at bounding box center [211, 211] width 44 height 7
click at [0, 0] on ESG "Préférence ESG" at bounding box center [0, 0] width 0 height 0
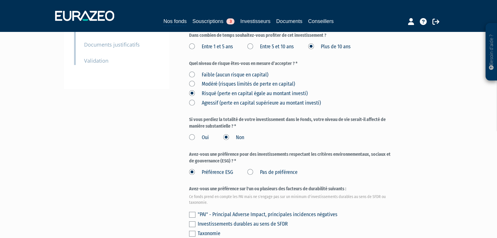
scroll to position [183, 0]
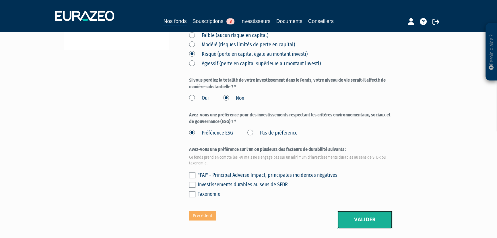
click at [360, 221] on button "Valider" at bounding box center [365, 219] width 55 height 18
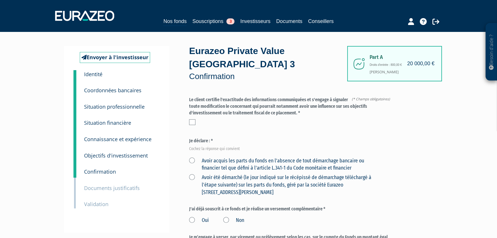
drag, startPoint x: 192, startPoint y: 158, endPoint x: 193, endPoint y: 134, distance: 23.6
click at [192, 158] on label "Avoir acquis les parts du fonds en l'absence de tout démarchage bancaire ou fin…" at bounding box center [284, 164] width 190 height 15
click at [0, 0] on financier "Avoir acquis les parts du fonds en l'absence de tout démarchage bancaire ou fin…" at bounding box center [0, 0] width 0 height 0
click at [194, 123] on label at bounding box center [192, 122] width 6 height 6
click at [0, 0] on input "checkbox" at bounding box center [0, 0] width 0 height 0
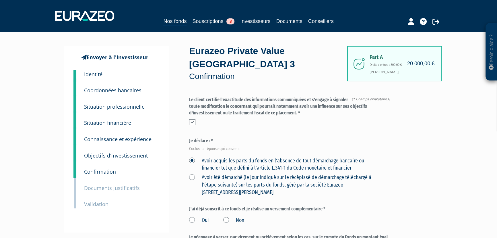
click at [225, 220] on label "Non" at bounding box center [233, 219] width 21 height 7
click at [0, 0] on input "Non" at bounding box center [0, 0] width 0 height 0
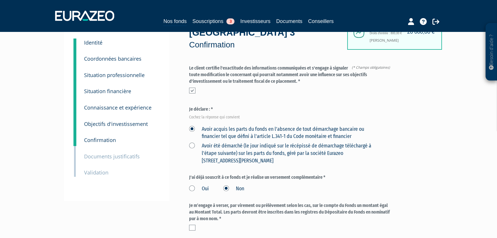
scroll to position [78, 0]
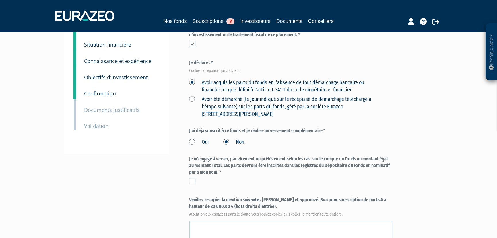
click at [195, 182] on div at bounding box center [290, 181] width 203 height 6
drag, startPoint x: 263, startPoint y: 199, endPoint x: 338, endPoint y: 205, distance: 76.0
click at [338, 205] on label "Veuillez recopier la mention suivante : [PERSON_NAME] et approuvé. Bon pour sou…" at bounding box center [290, 205] width 203 height 19
copy label "[PERSON_NAME] et approuvé. Bon pour souscription de parts A à hauteur de 20 000…"
click at [204, 227] on textarea at bounding box center [290, 240] width 203 height 40
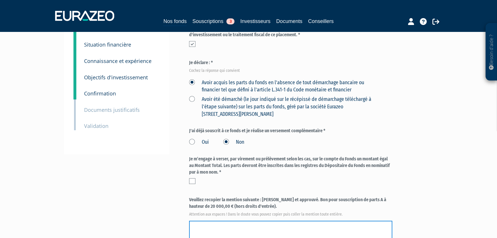
paste textarea "[PERSON_NAME] et approuvé. Bon pour souscription de parts A à hauteur de 20 000…"
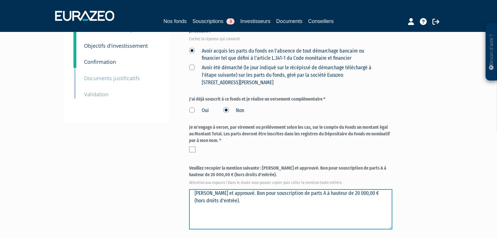
scroll to position [156, 0]
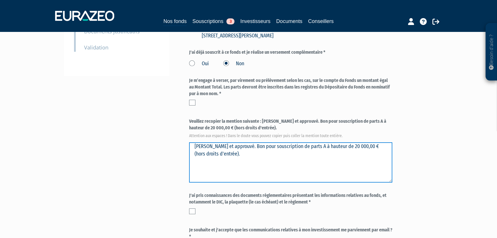
type textarea "[PERSON_NAME] et approuvé. Bon pour souscription de parts A à hauteur de 20 000…"
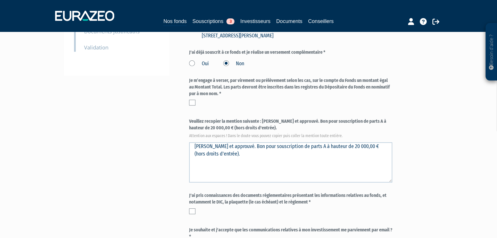
click at [190, 213] on label at bounding box center [192, 211] width 6 height 6
click at [0, 0] on input "checkbox" at bounding box center [0, 0] width 0 height 0
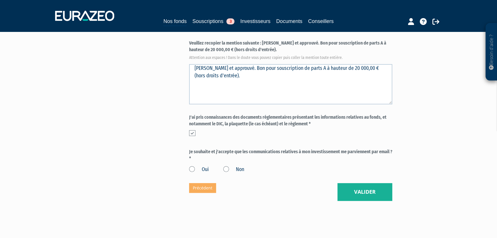
scroll to position [235, 0]
click at [193, 171] on label "Oui" at bounding box center [199, 168] width 20 height 7
click at [0, 0] on input "Oui" at bounding box center [0, 0] width 0 height 0
click at [352, 192] on button "Valider" at bounding box center [365, 192] width 55 height 18
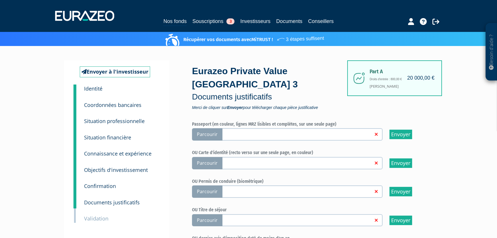
drag, startPoint x: 212, startPoint y: 164, endPoint x: 192, endPoint y: 157, distance: 20.5
click at [212, 164] on span "Parcourir" at bounding box center [207, 163] width 30 height 12
click at [0, 0] on input "Parcourir" at bounding box center [0, 0] width 0 height 0
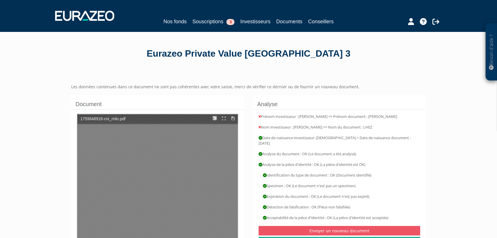
type input "1"
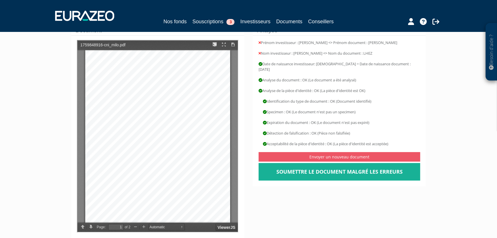
scroll to position [78, 0]
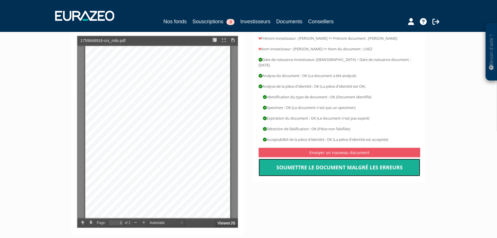
click at [348, 164] on link "Soumettre le document malgré les erreurs" at bounding box center [340, 167] width 162 height 18
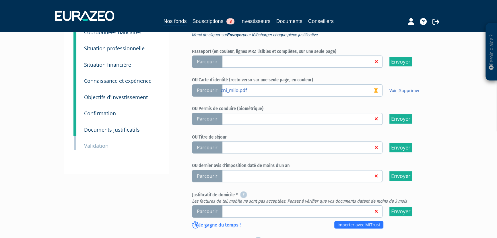
scroll to position [104, 0]
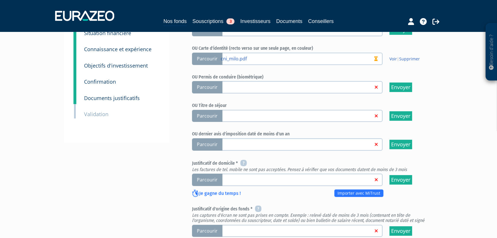
click at [205, 181] on span "Parcourir" at bounding box center [207, 179] width 30 height 12
click at [0, 0] on input "Parcourir" at bounding box center [0, 0] width 0 height 0
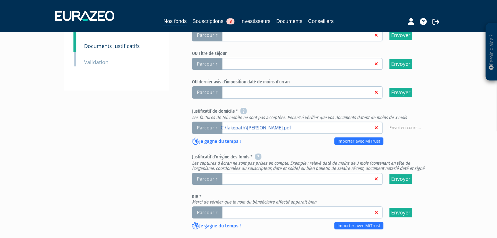
scroll to position [156, 0]
click at [214, 178] on span "Parcourir" at bounding box center [207, 178] width 30 height 12
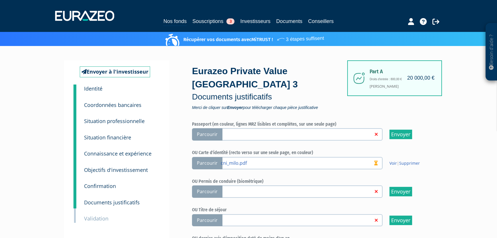
click at [215, 193] on span "Parcourir" at bounding box center [207, 191] width 30 height 12
click at [0, 0] on input "Parcourir" at bounding box center [0, 0] width 0 height 0
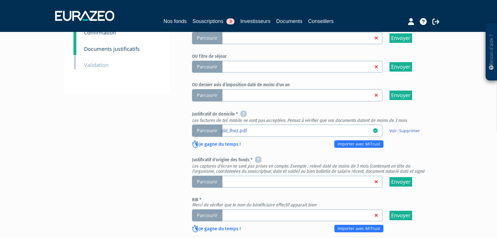
scroll to position [183, 0]
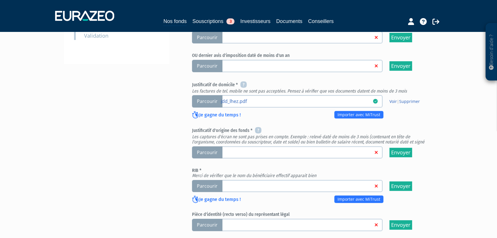
click at [210, 151] on span "Parcourir" at bounding box center [207, 152] width 30 height 12
click at [0, 0] on input "Parcourir" at bounding box center [0, 0] width 0 height 0
click at [204, 187] on span "Parcourir" at bounding box center [207, 186] width 30 height 12
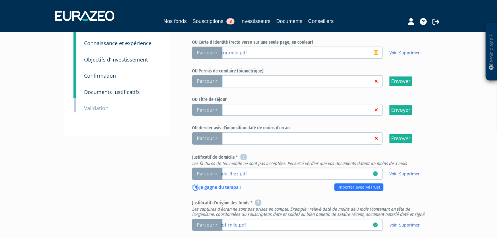
scroll to position [156, 0]
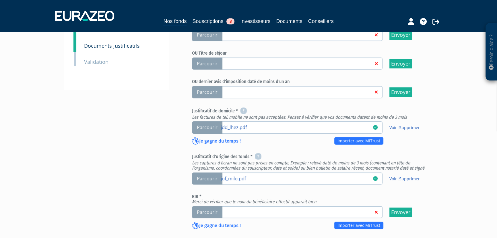
click at [208, 210] on span "Parcourir" at bounding box center [207, 212] width 30 height 12
click at [0, 0] on input "Parcourir" at bounding box center [0, 0] width 0 height 0
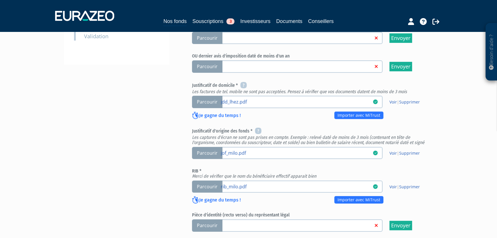
scroll to position [210, 0]
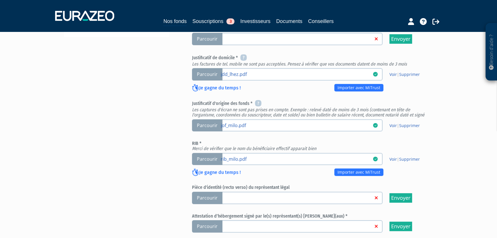
click at [214, 196] on span "Parcourir" at bounding box center [207, 197] width 30 height 12
click at [0, 0] on input "Parcourir" at bounding box center [0, 0] width 0 height 0
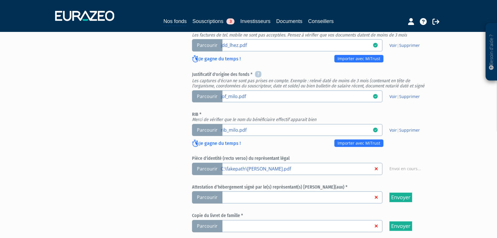
scroll to position [288, 0]
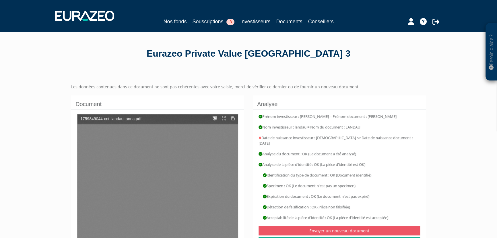
type input "1"
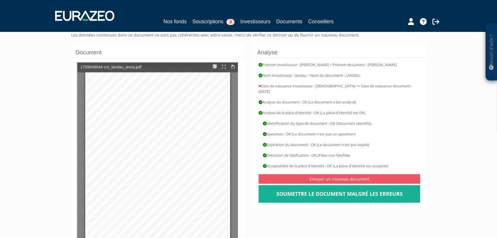
scroll to position [52, 0]
click at [368, 188] on link "Soumettre le document malgré les erreurs" at bounding box center [340, 194] width 162 height 18
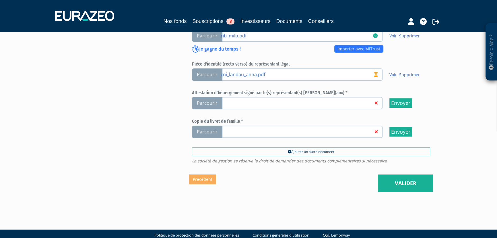
scroll to position [341, 0]
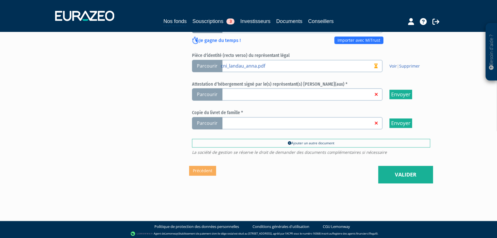
click at [208, 121] on span "Parcourir" at bounding box center [207, 123] width 30 height 12
click at [0, 0] on input "Parcourir" at bounding box center [0, 0] width 0 height 0
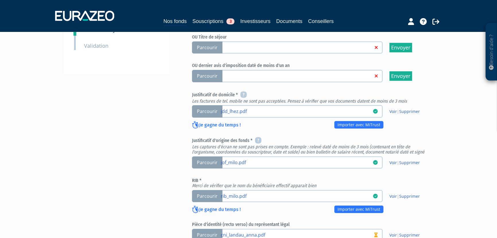
scroll to position [237, 0]
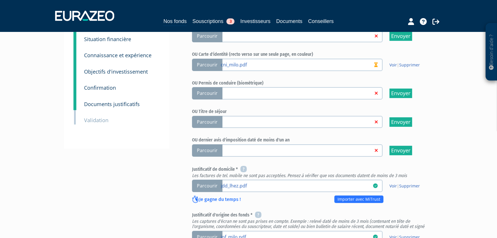
scroll to position [26, 0]
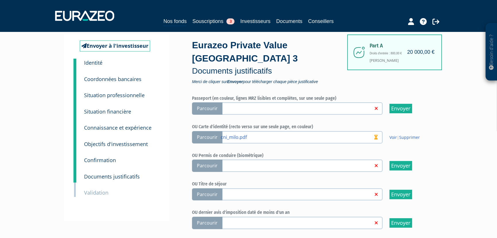
click at [215, 105] on span "Parcourir" at bounding box center [207, 108] width 30 height 12
click at [0, 0] on input "Parcourir" at bounding box center [0, 0] width 0 height 0
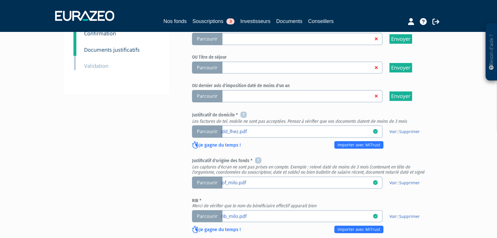
scroll to position [183, 0]
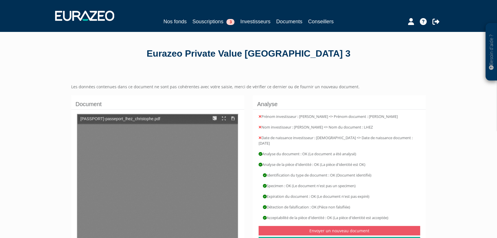
type input "1"
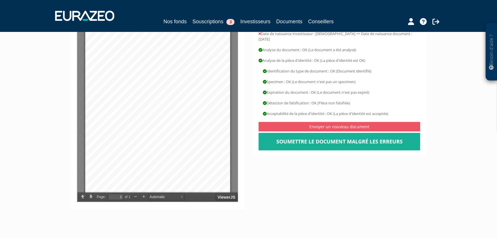
scroll to position [104, 0]
click at [351, 136] on link "Soumettre le document malgré les erreurs" at bounding box center [340, 141] width 162 height 18
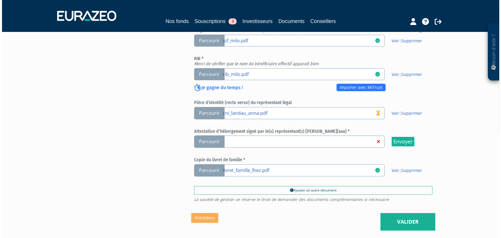
scroll to position [339, 0]
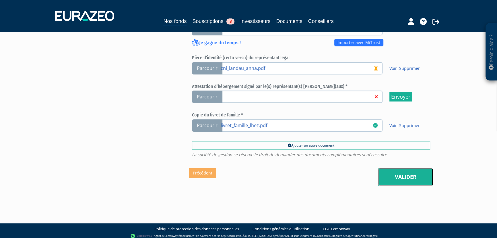
click at [424, 177] on link "Valider" at bounding box center [405, 177] width 55 height 18
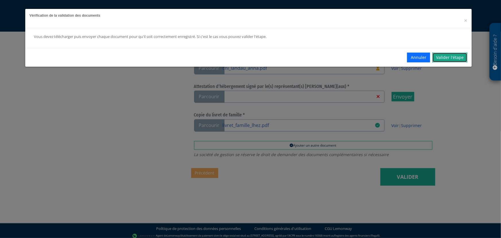
click at [452, 59] on link "Valider l'étape" at bounding box center [449, 58] width 35 height 10
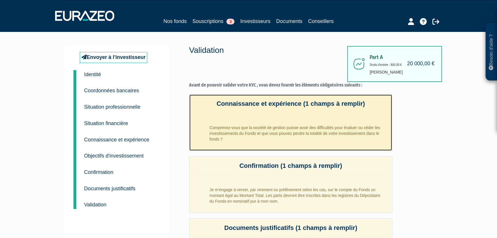
click at [330, 131] on li "Comprenez-vous que la société de gestion puisse avoir des difficultés pour éval…" at bounding box center [296, 132] width 183 height 26
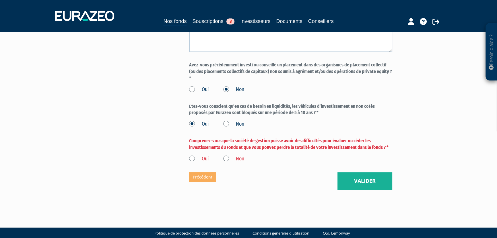
scroll to position [496, 0]
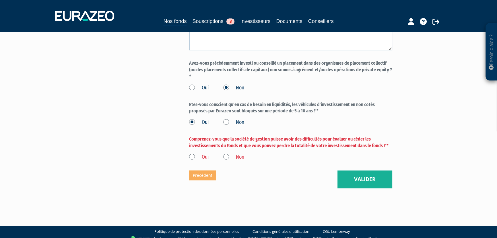
click at [193, 161] on label "Oui" at bounding box center [199, 156] width 20 height 7
click at [0, 0] on input "Oui" at bounding box center [0, 0] width 0 height 0
click at [357, 188] on button "Valider" at bounding box center [365, 179] width 55 height 18
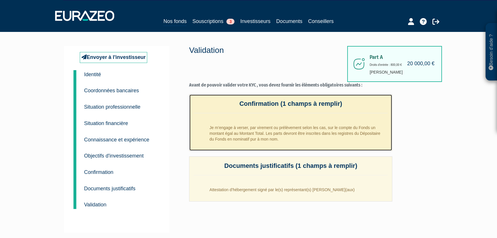
click at [284, 134] on li "Je m’engage à verser, par virement ou prélèvement selon les cas, sur le compte …" at bounding box center [296, 132] width 183 height 26
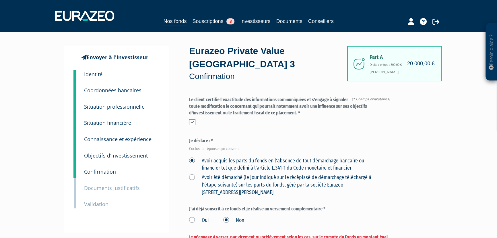
scroll to position [52, 0]
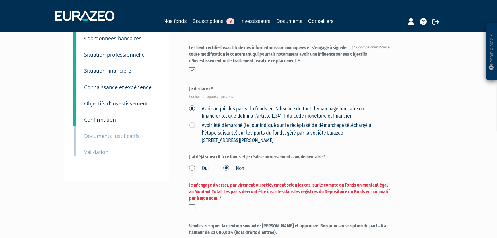
click at [191, 207] on label at bounding box center [192, 207] width 6 height 6
click at [0, 0] on input "checkbox" at bounding box center [0, 0] width 0 height 0
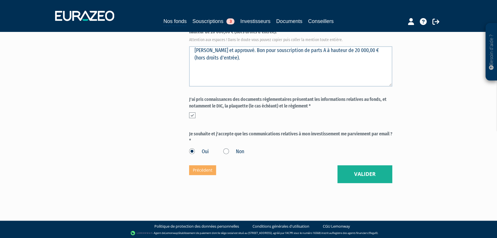
scroll to position [253, 0]
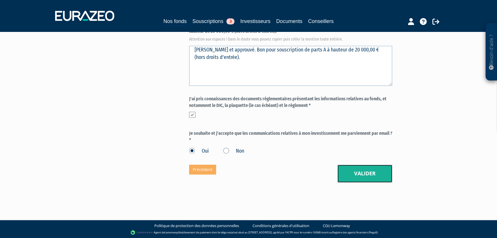
click at [367, 178] on button "Valider" at bounding box center [365, 173] width 55 height 18
